Goal: Find specific page/section: Find specific page/section

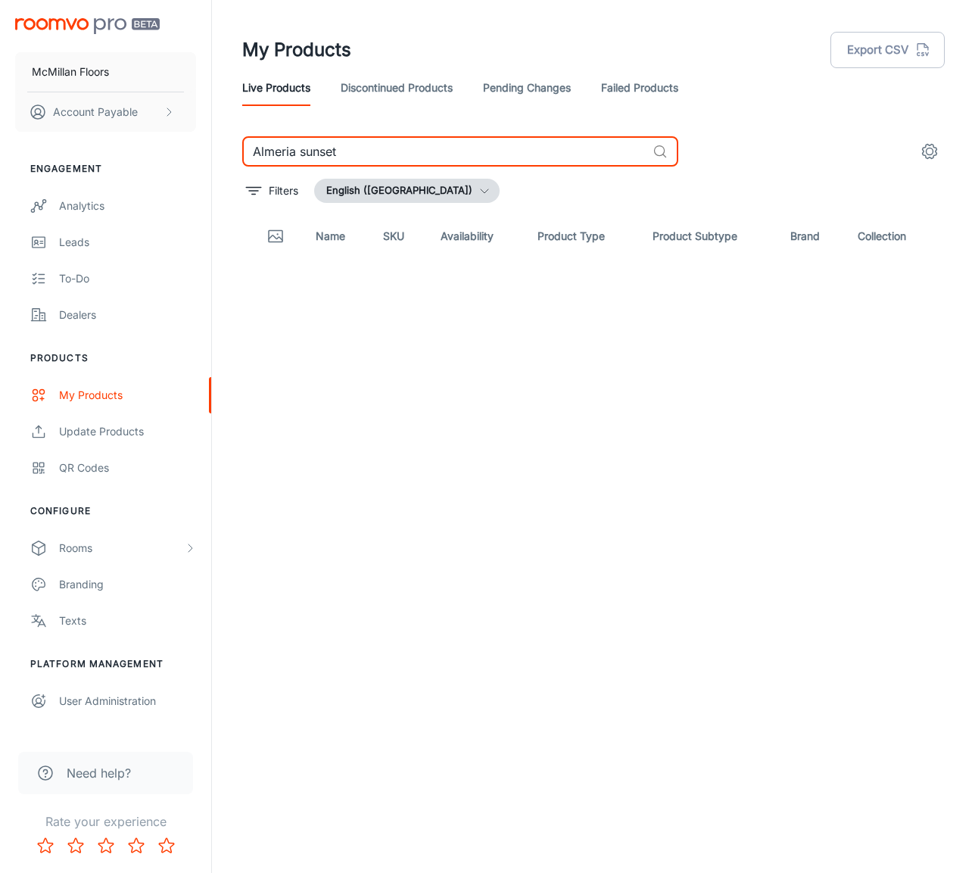
click at [427, 139] on input "Almeria sunset" at bounding box center [444, 151] width 404 height 30
click at [426, 140] on input "Almeria sunset" at bounding box center [444, 151] width 404 height 30
click at [436, 145] on input "Almeria sunset" at bounding box center [444, 151] width 404 height 30
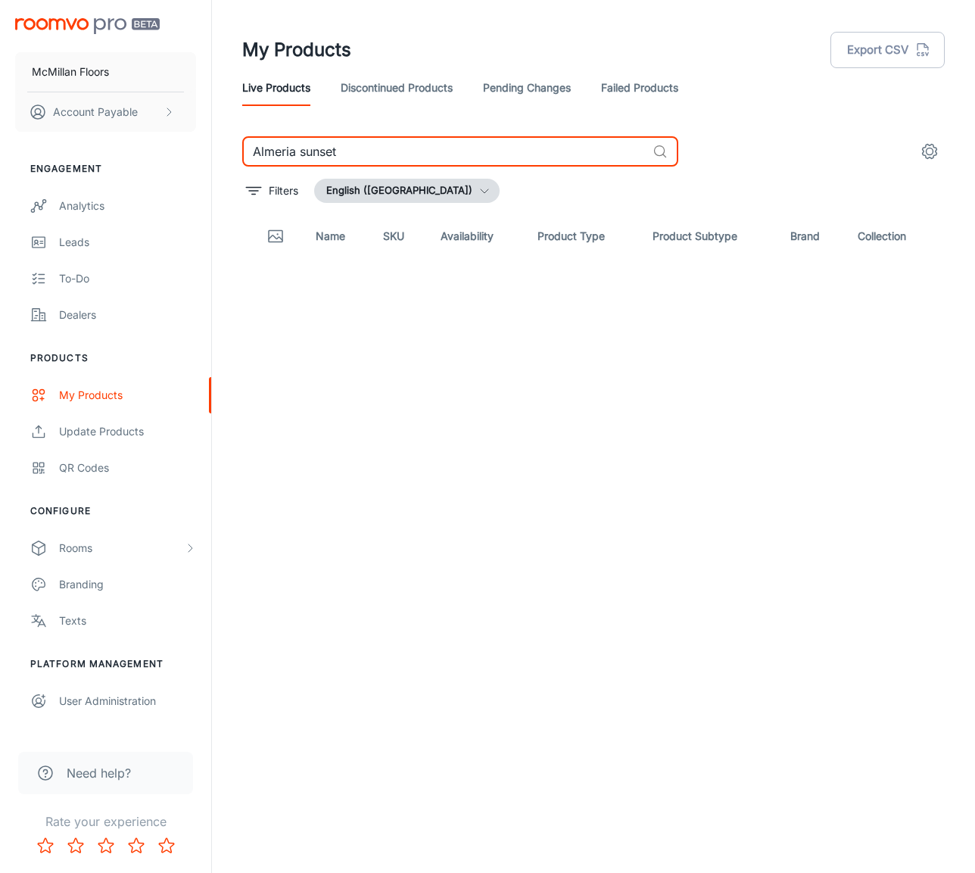
click at [436, 145] on input "Almeria sunset" at bounding box center [444, 151] width 404 height 30
click at [313, 147] on input "Savona" at bounding box center [444, 151] width 404 height 30
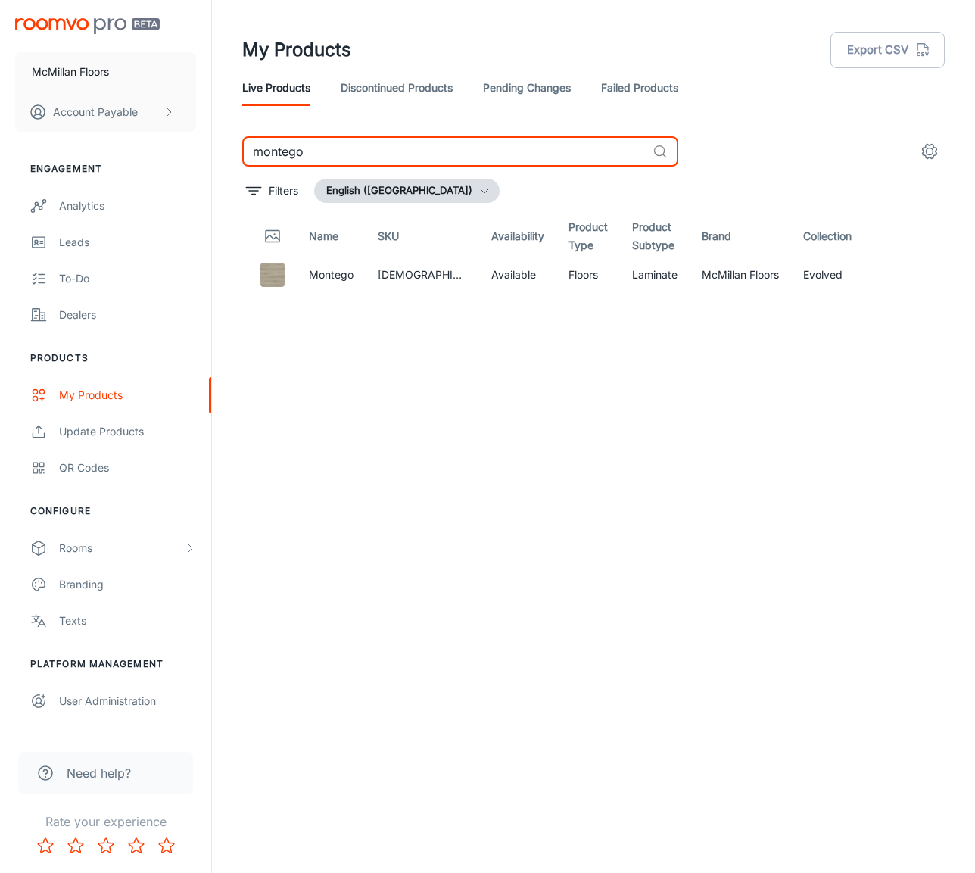
click at [326, 152] on input "montego" at bounding box center [444, 151] width 404 height 30
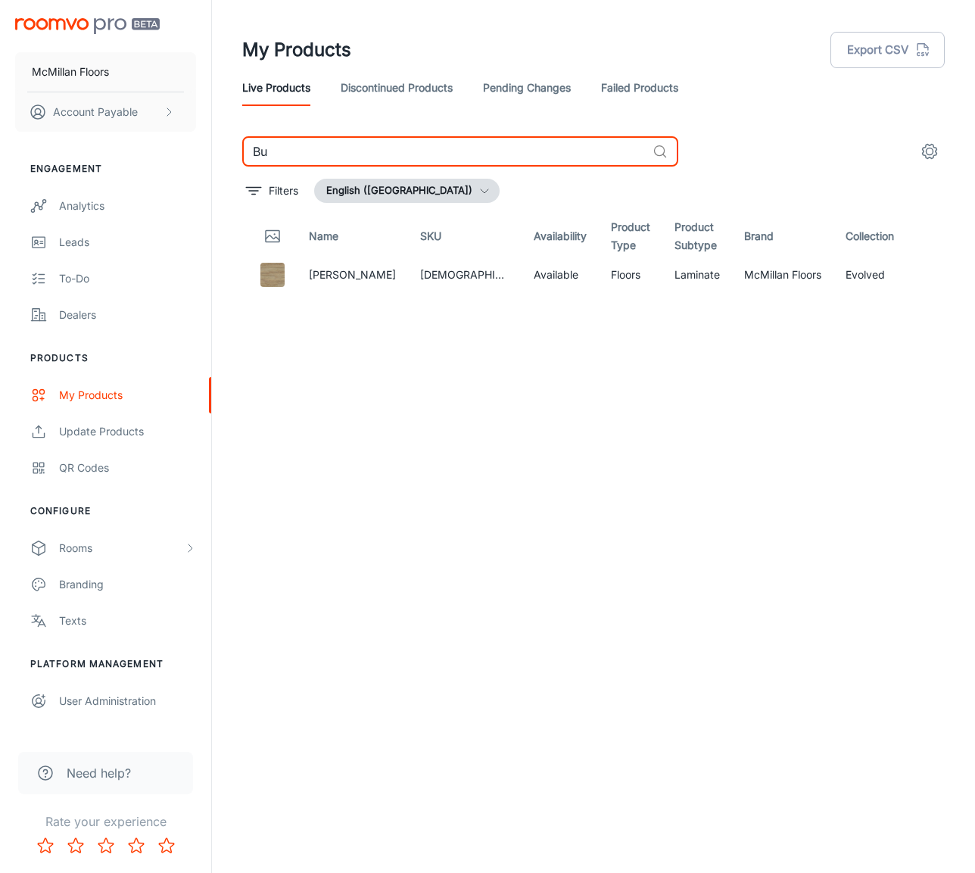
type input "B"
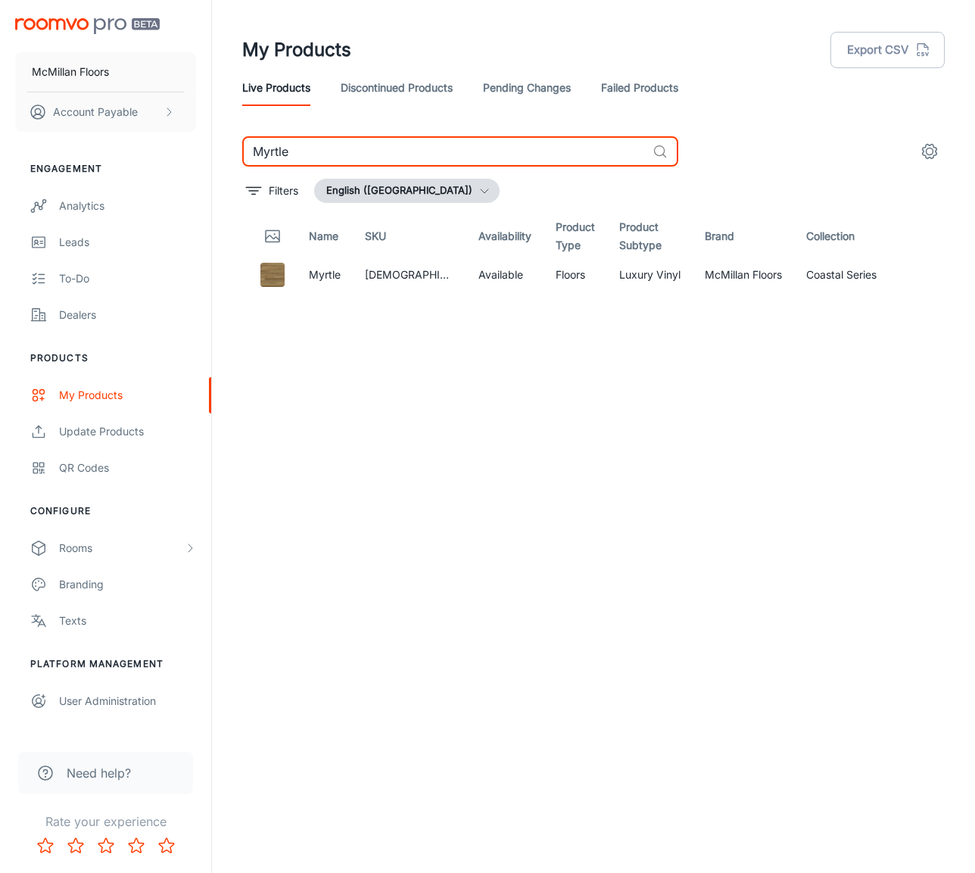
click at [364, 154] on input "Myrtle" at bounding box center [444, 151] width 404 height 30
click at [363, 154] on input "Myrtle" at bounding box center [444, 151] width 404 height 30
click at [382, 145] on input "Azum" at bounding box center [444, 151] width 404 height 30
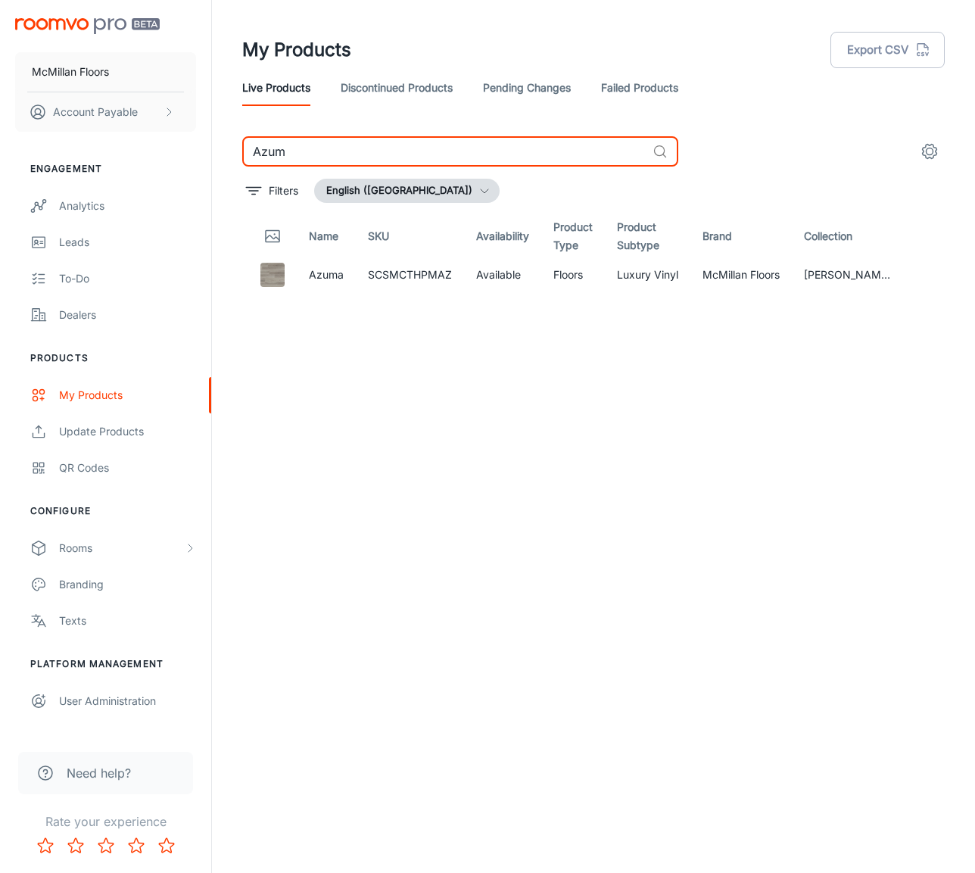
click at [382, 145] on input "Azum" at bounding box center [444, 151] width 404 height 30
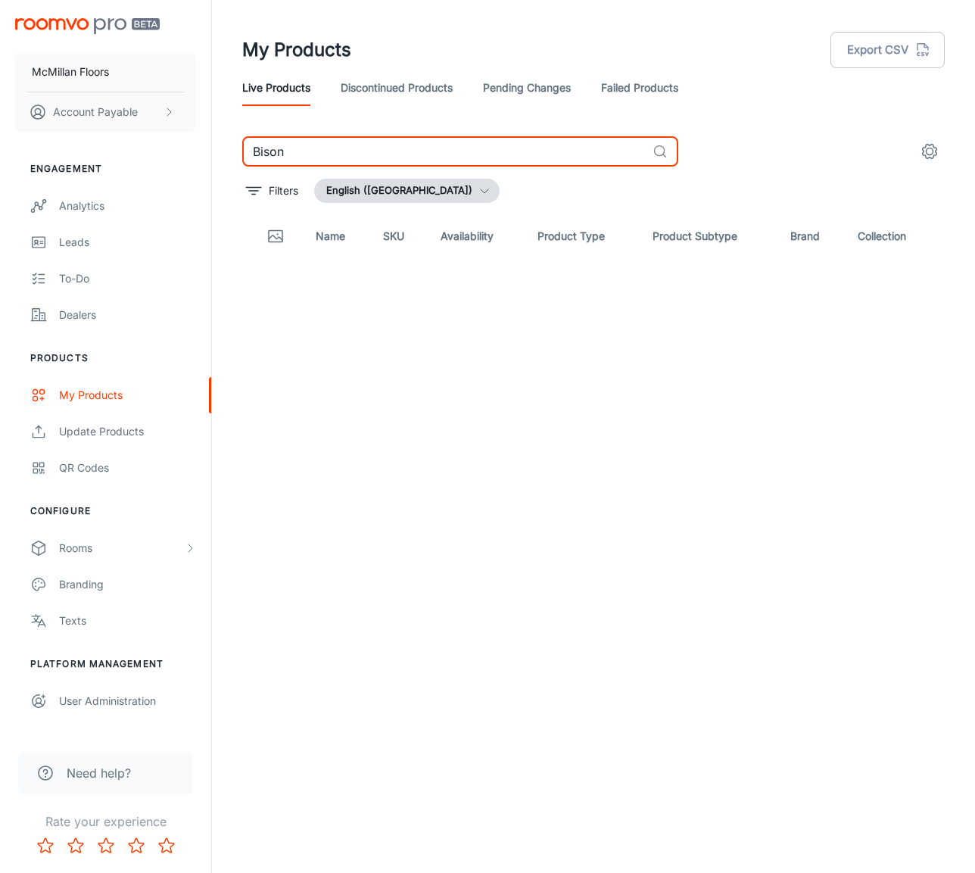
click at [298, 154] on input "Bison" at bounding box center [444, 151] width 404 height 30
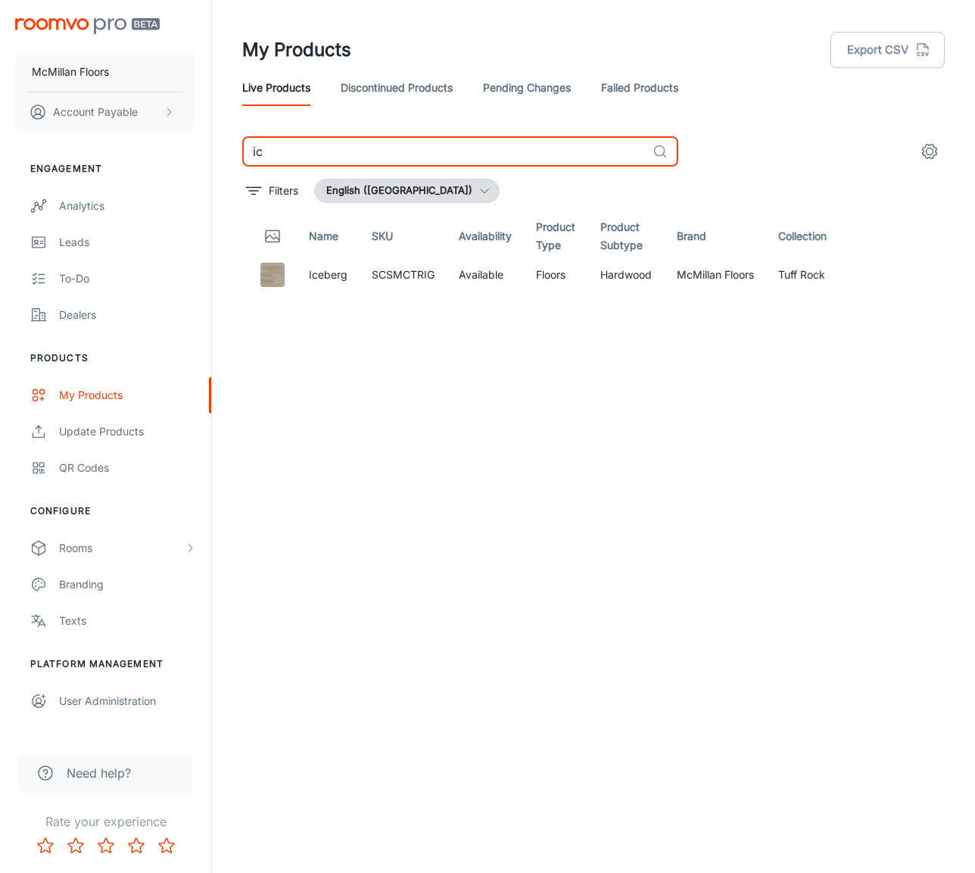
type input "i"
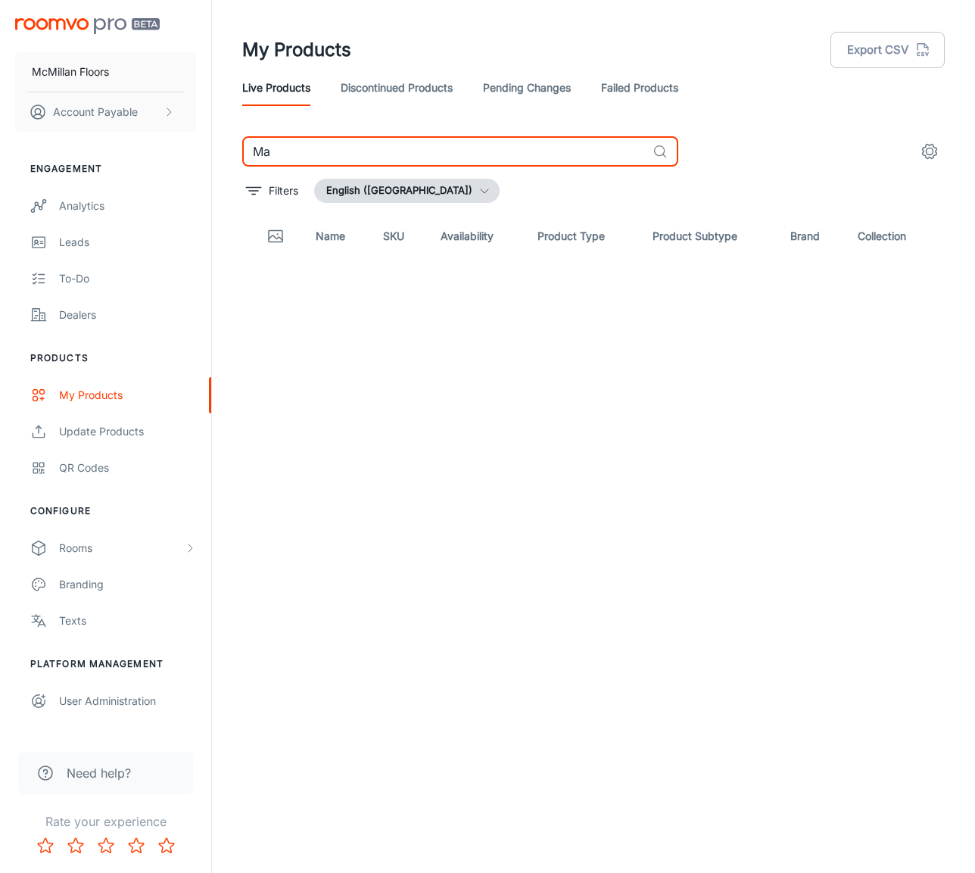
type input "M"
click at [452, 145] on input "Trek" at bounding box center [444, 151] width 404 height 30
click at [415, 156] on input "[GEOGRAPHIC_DATA]" at bounding box center [444, 151] width 404 height 30
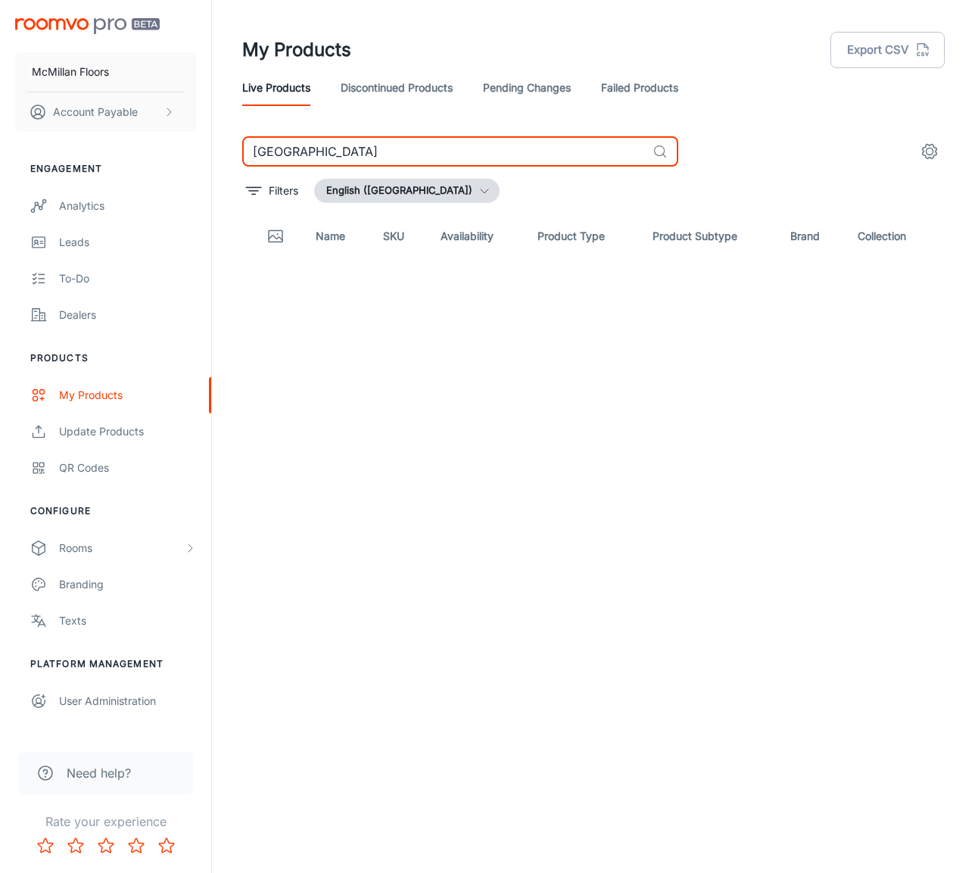
click at [415, 156] on input "[GEOGRAPHIC_DATA]" at bounding box center [444, 151] width 404 height 30
click at [339, 154] on input "[PERSON_NAME]" at bounding box center [444, 151] width 404 height 30
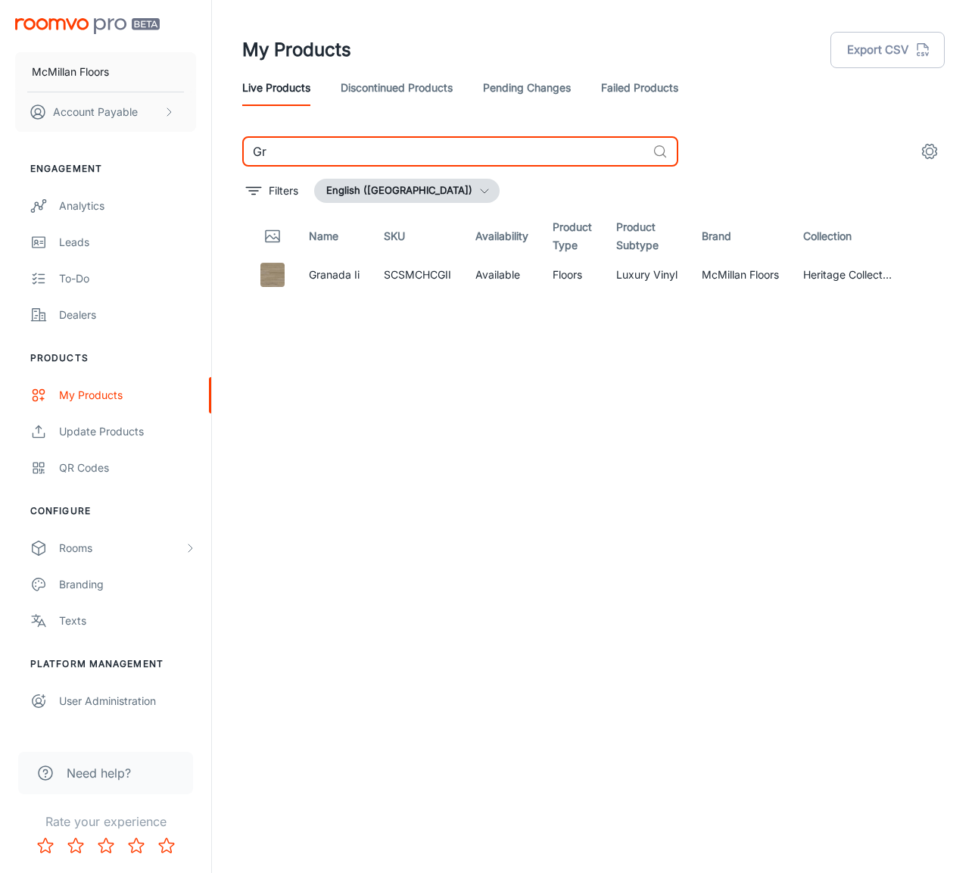
type input "G"
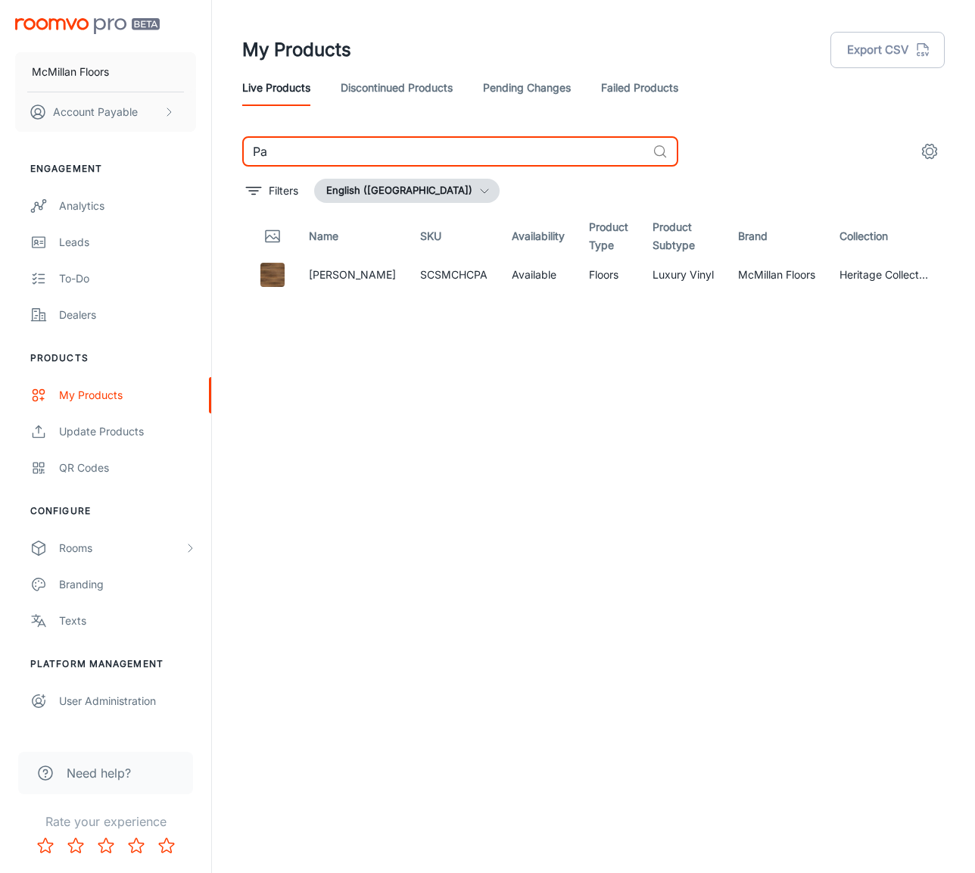
type input "P"
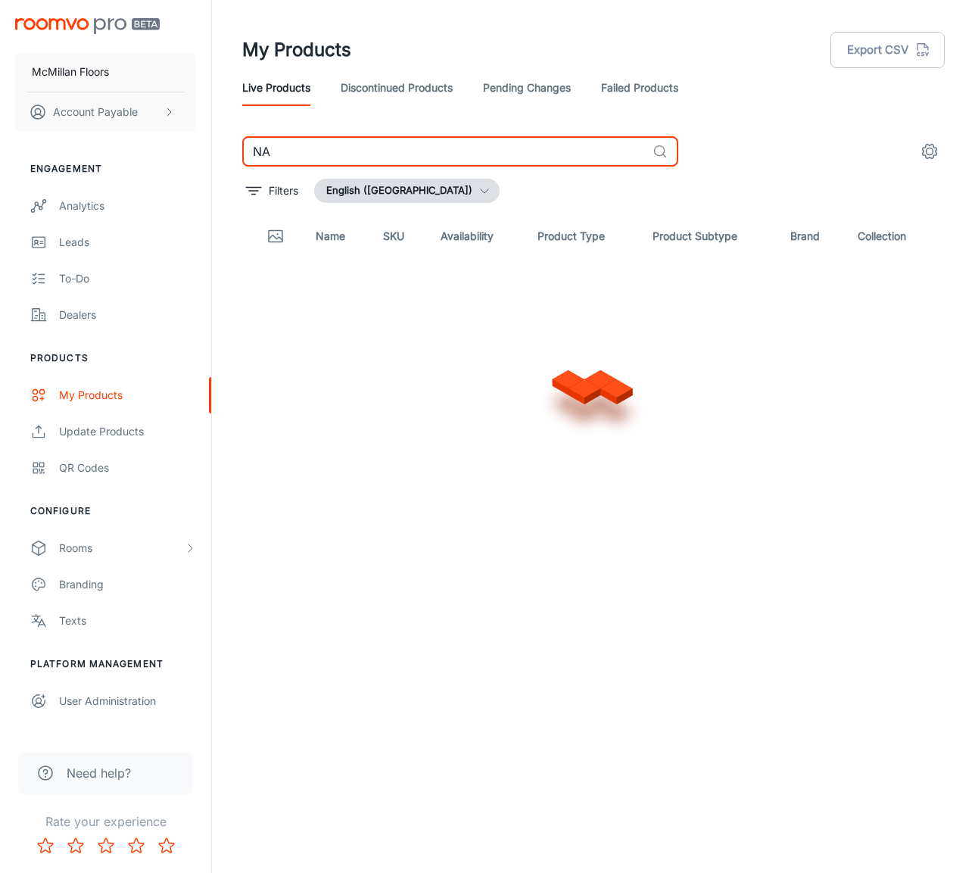
type input "N"
click at [473, 161] on input "[PERSON_NAME]" at bounding box center [444, 151] width 404 height 30
click at [472, 161] on input "[PERSON_NAME]" at bounding box center [444, 151] width 404 height 30
click at [482, 163] on input "Weathered Gray" at bounding box center [444, 151] width 404 height 30
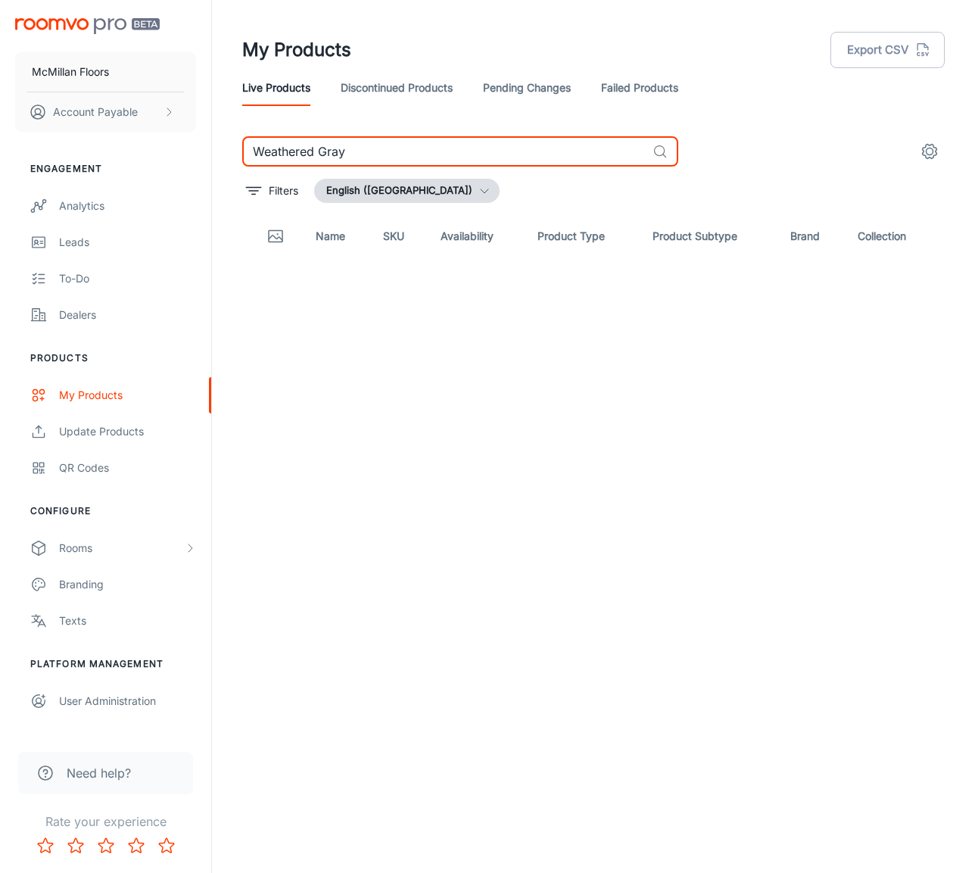
click at [482, 163] on input "Weathered Gray" at bounding box center [444, 151] width 404 height 30
click at [392, 147] on input "meryla" at bounding box center [444, 151] width 404 height 30
click at [389, 163] on input "Paloma" at bounding box center [444, 151] width 404 height 30
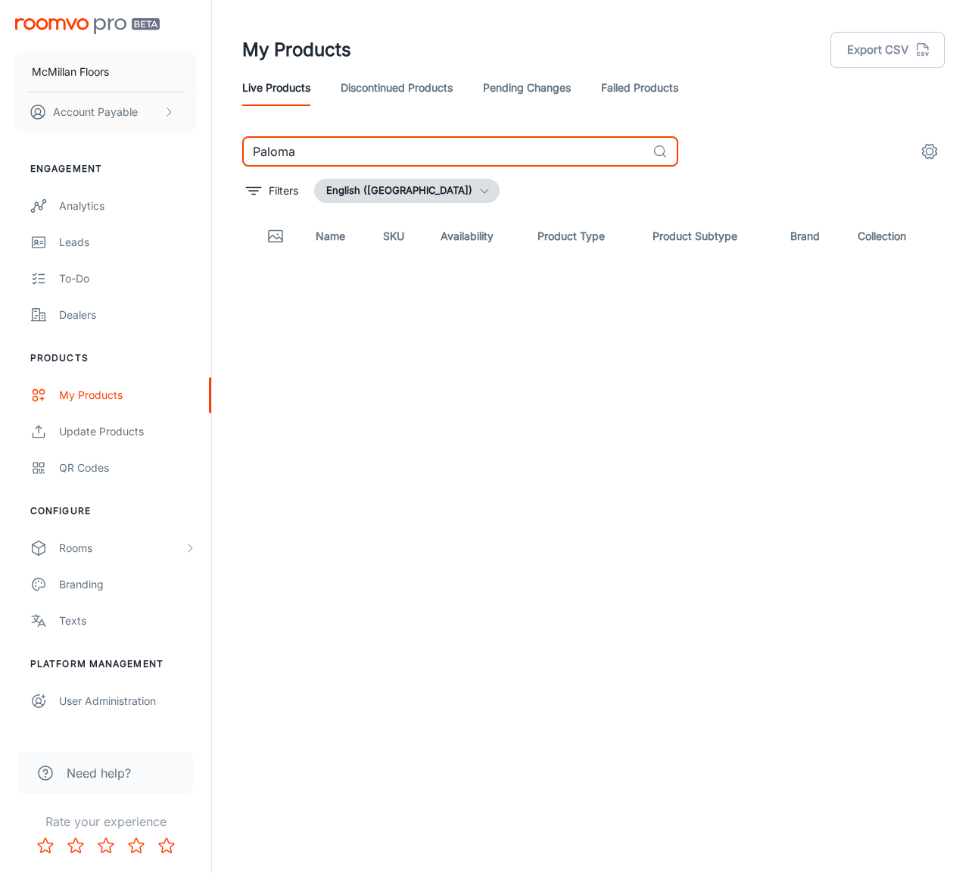
click at [389, 163] on input "Paloma" at bounding box center [444, 151] width 404 height 30
click at [356, 148] on input "Galactica" at bounding box center [444, 151] width 404 height 30
click at [323, 157] on input "peita" at bounding box center [444, 151] width 404 height 30
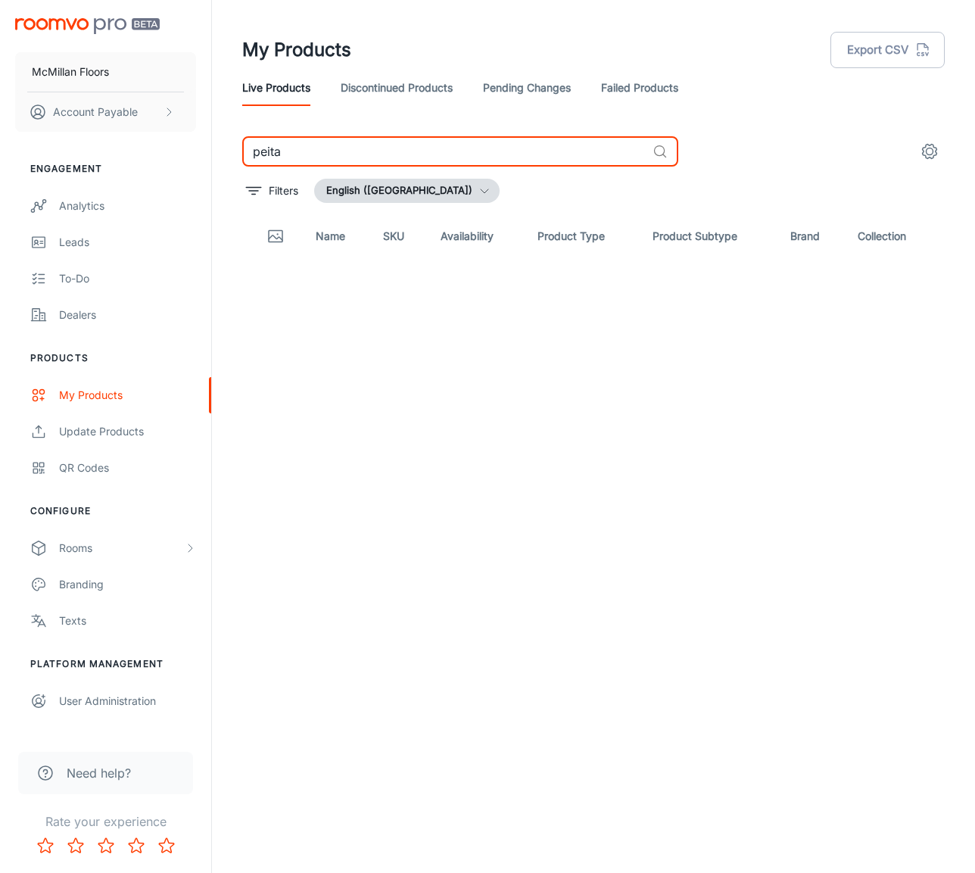
click at [323, 157] on input "peita" at bounding box center [444, 151] width 404 height 30
type input "Pieta"
